Goal: Check status: Check status

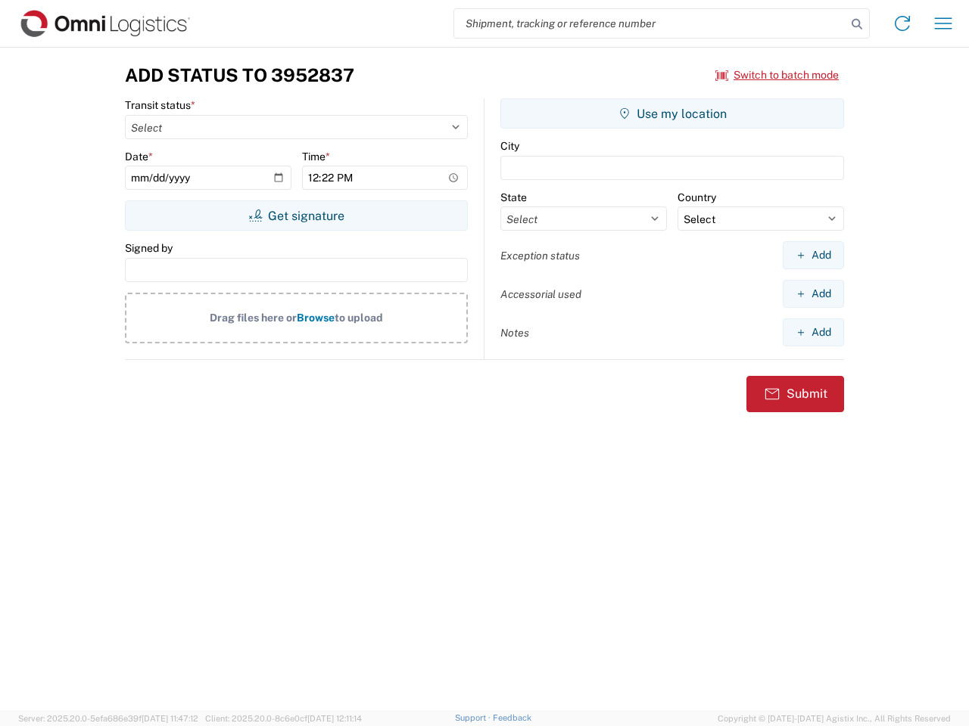
click at [650, 23] on input "search" at bounding box center [650, 23] width 392 height 29
click at [857, 24] on icon at bounding box center [856, 24] width 21 height 21
click at [902, 23] on icon at bounding box center [902, 23] width 24 height 24
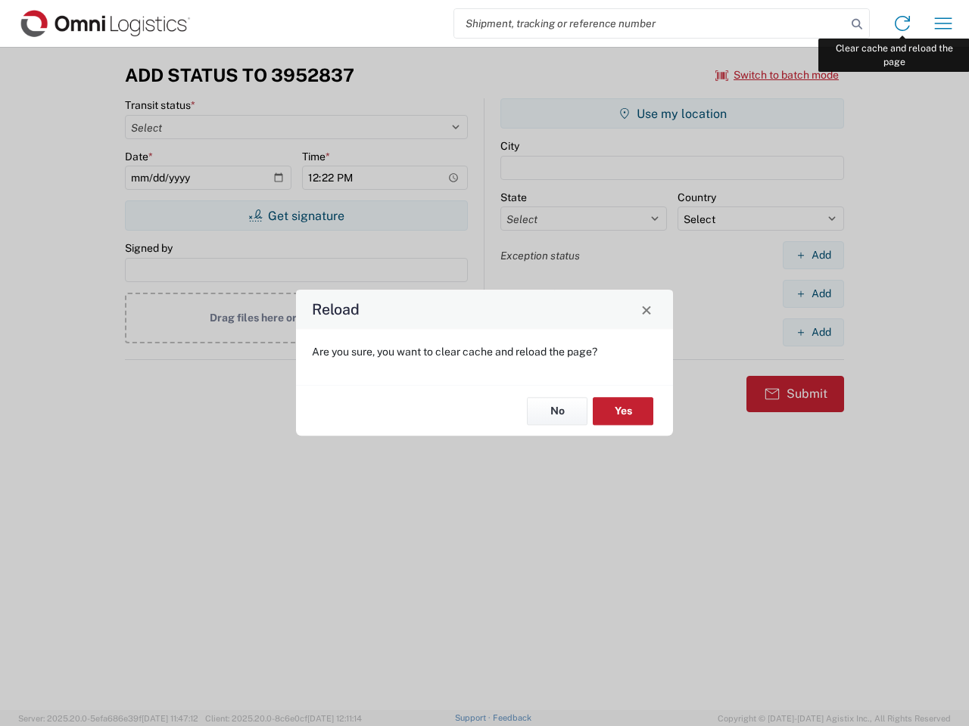
click at [943, 23] on div "Reload Are you sure, you want to clear cache and reload the page? No Yes" at bounding box center [484, 363] width 969 height 726
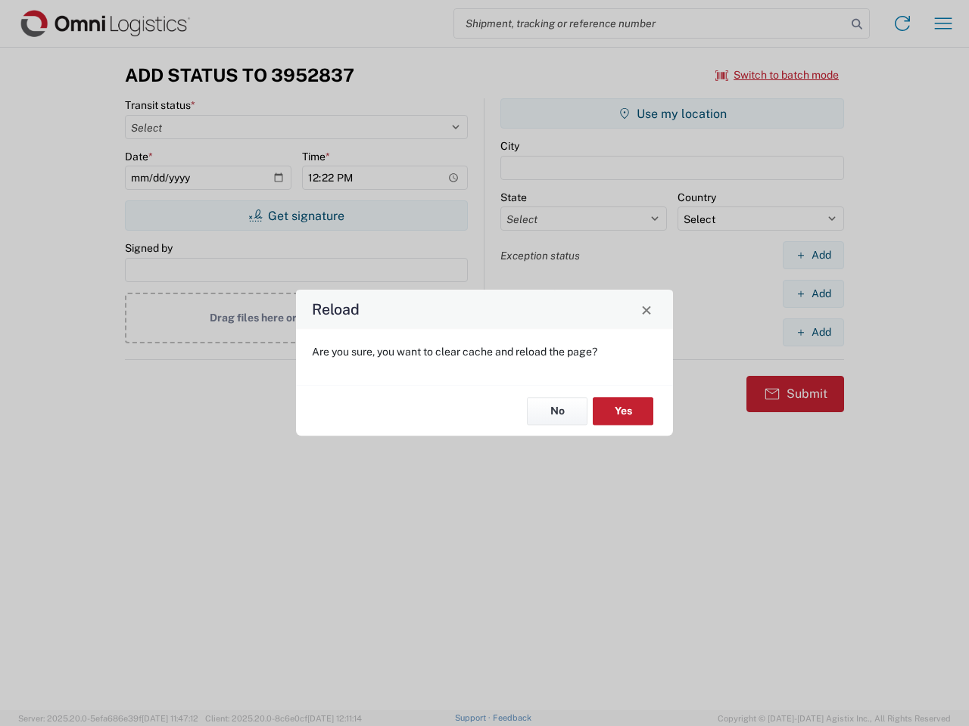
click at [777, 75] on div "Reload Are you sure, you want to clear cache and reload the page? No Yes" at bounding box center [484, 363] width 969 height 726
click at [296, 216] on div "Reload Are you sure, you want to clear cache and reload the page? No Yes" at bounding box center [484, 363] width 969 height 726
click at [672, 114] on div "Reload Are you sure, you want to clear cache and reload the page? No Yes" at bounding box center [484, 363] width 969 height 726
click at [813, 255] on div "Reload Are you sure, you want to clear cache and reload the page? No Yes" at bounding box center [484, 363] width 969 height 726
click at [813, 294] on div "Reload Are you sure, you want to clear cache and reload the page? No Yes" at bounding box center [484, 363] width 969 height 726
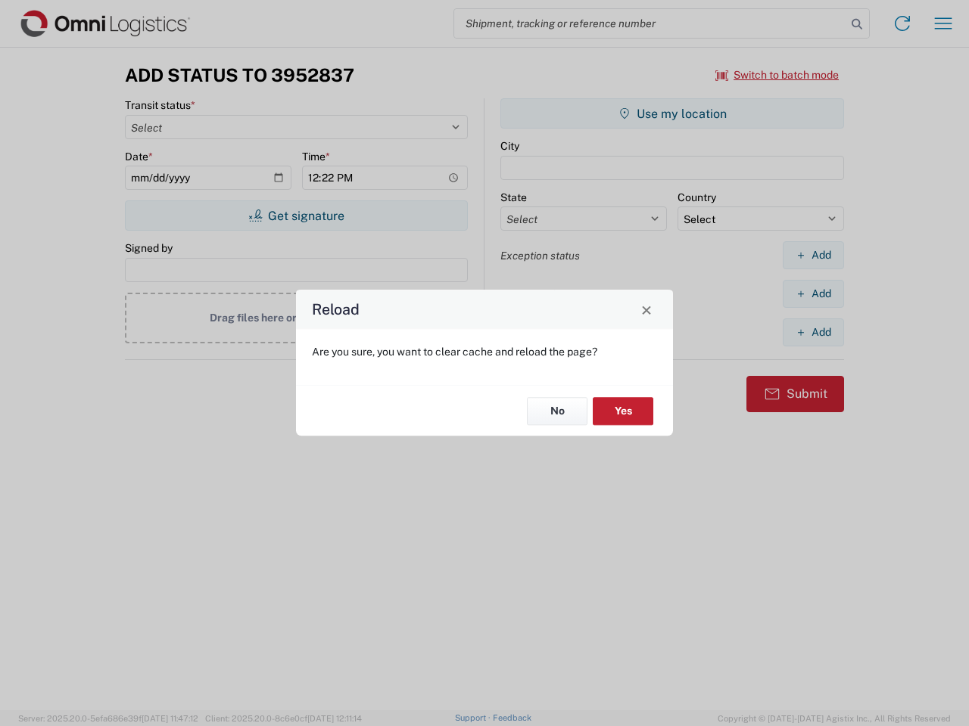
click at [813, 332] on div "Reload Are you sure, you want to clear cache and reload the page? No Yes" at bounding box center [484, 363] width 969 height 726
